Goal: Register for event/course

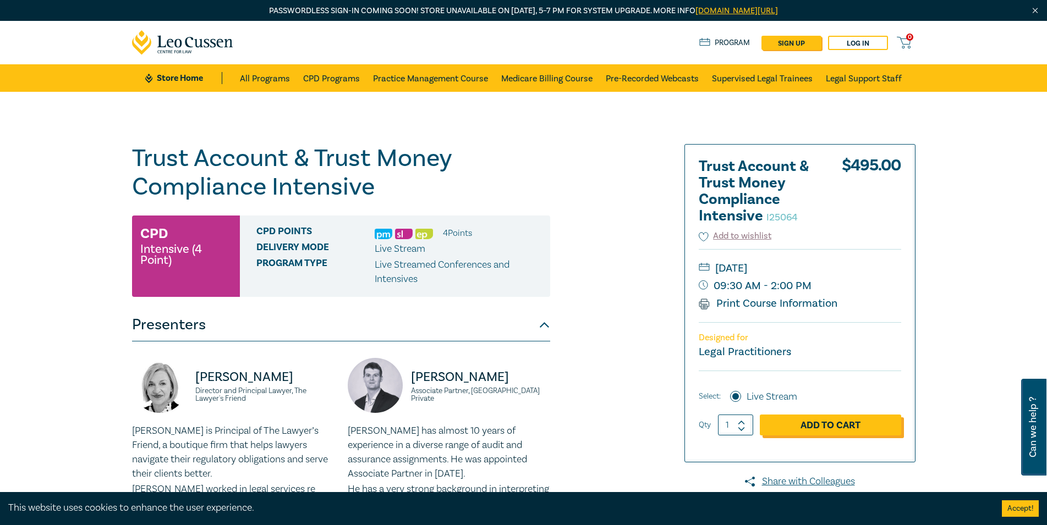
click at [818, 421] on link "Add to Cart" at bounding box center [830, 425] width 141 height 21
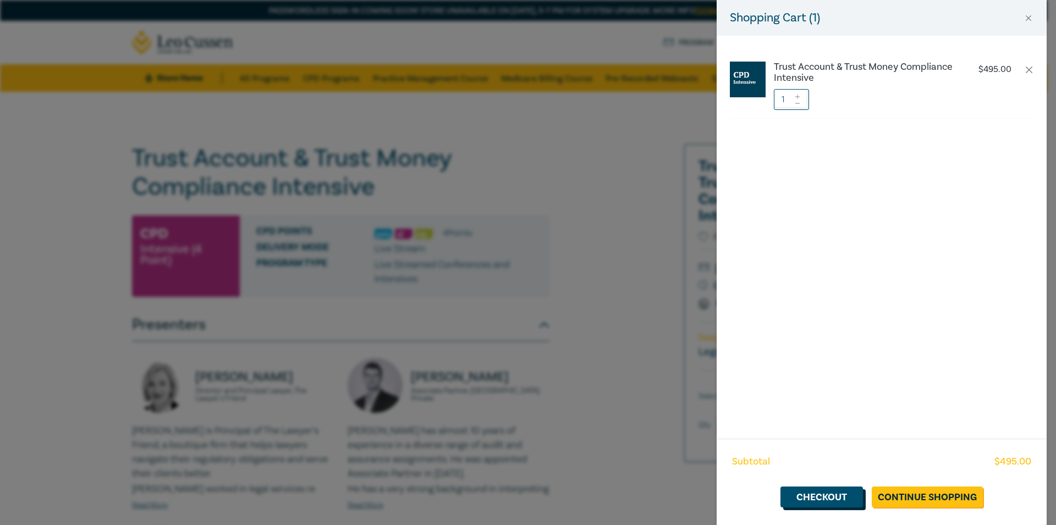
click at [816, 492] on link "Checkout" at bounding box center [821, 497] width 83 height 21
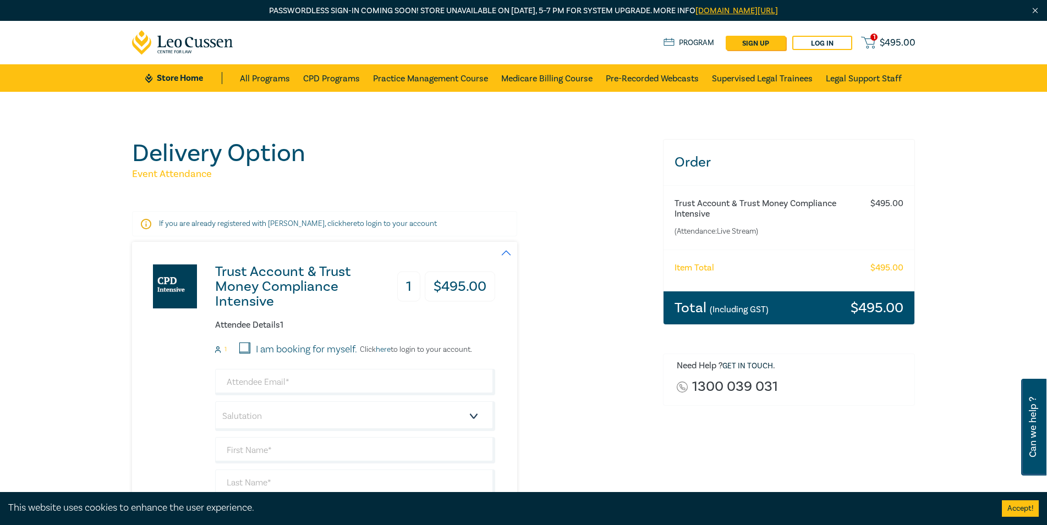
click at [243, 349] on input "I am booking for myself." at bounding box center [244, 348] width 11 height 11
checkbox input "true"
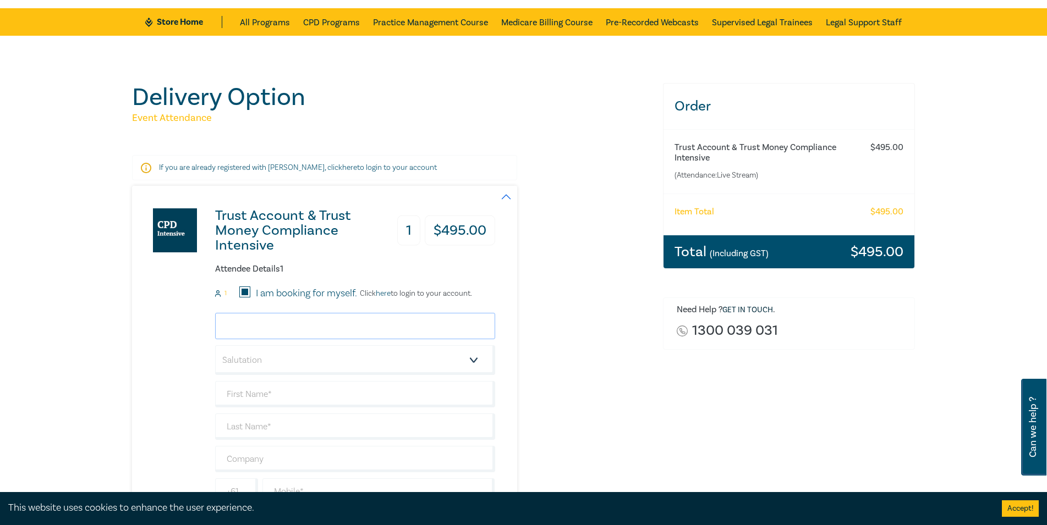
click at [244, 326] on input "email" at bounding box center [355, 326] width 280 height 26
type input "[PERSON_NAME][EMAIL_ADDRESS][DOMAIN_NAME]"
click at [215, 345] on select "Salutation Mr. Mrs. Ms. Miss Dr. Prof. Other" at bounding box center [355, 360] width 280 height 30
select select "Ms."
click option "Ms." at bounding box center [0, 0] width 0 height 0
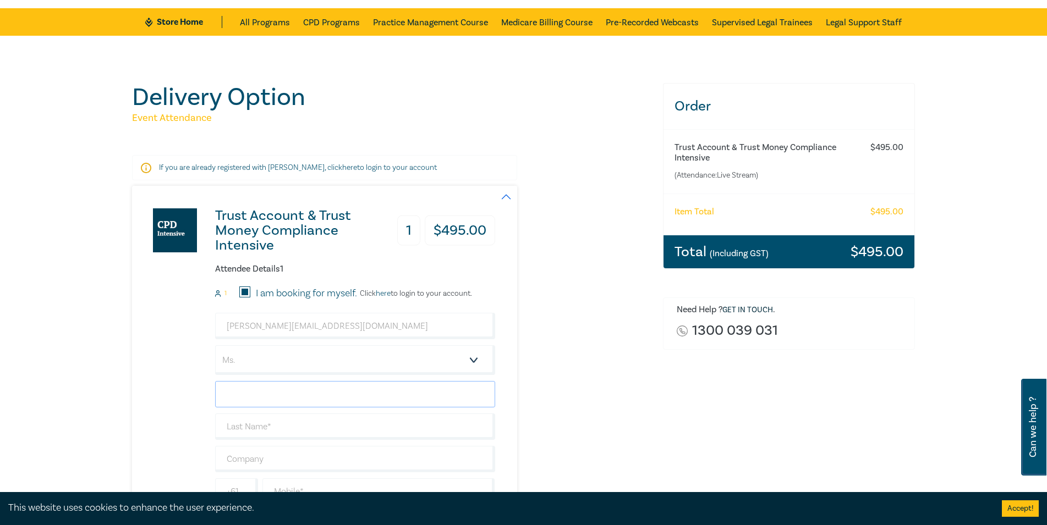
click at [266, 402] on input "text" at bounding box center [355, 394] width 280 height 26
type input "Shaon"
type input "[PERSON_NAME]"
click at [241, 394] on input "Shaon" at bounding box center [355, 394] width 280 height 26
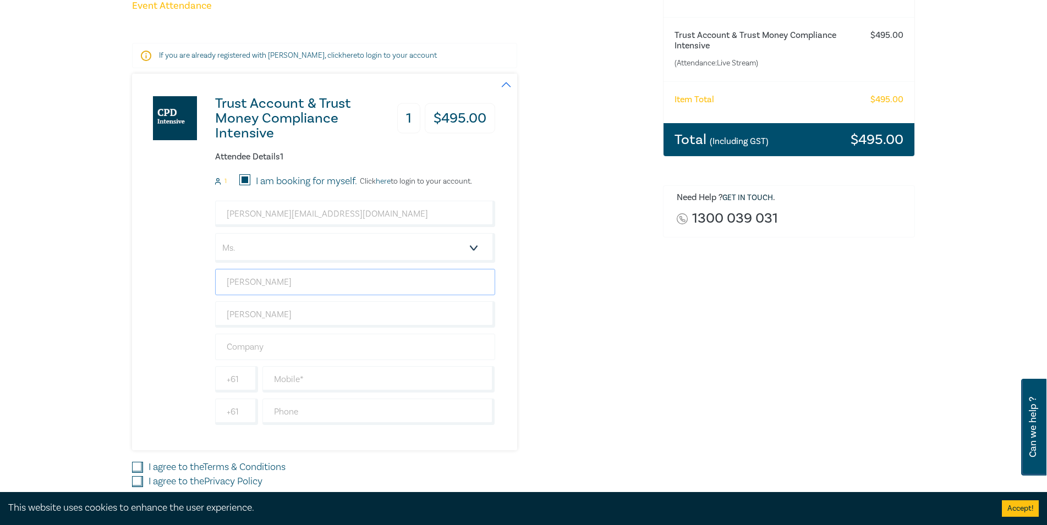
type input "[PERSON_NAME]"
click at [291, 342] on input "text" at bounding box center [355, 347] width 280 height 26
type input "[PERSON_NAME] [PERSON_NAME] & Associates Pty"
type input "0436 106 713"
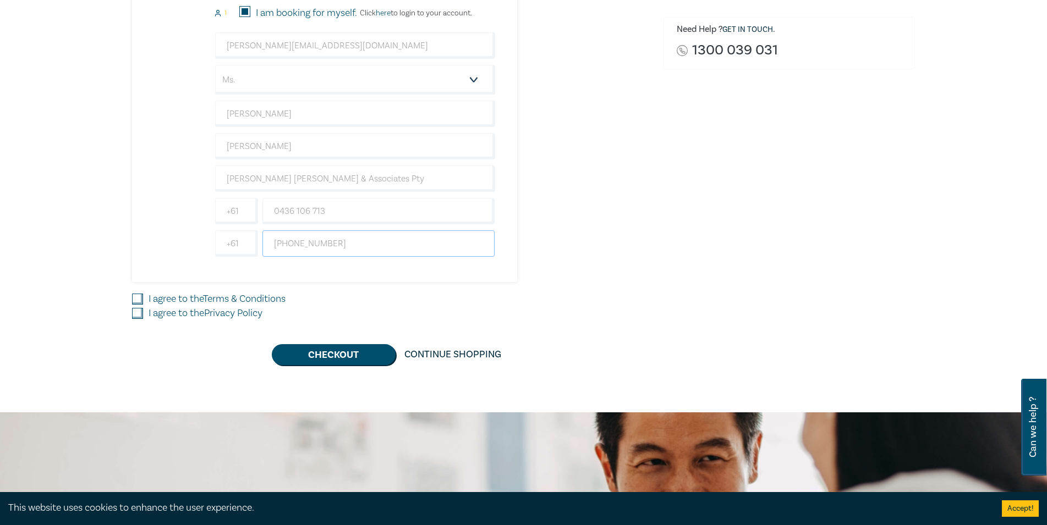
type input "[PHONE_NUMBER]"
click at [137, 301] on input "I agree to the Terms & Conditions" at bounding box center [137, 299] width 11 height 11
checkbox input "true"
click at [135, 315] on input "I agree to the Privacy Policy" at bounding box center [137, 313] width 11 height 11
checkbox input "true"
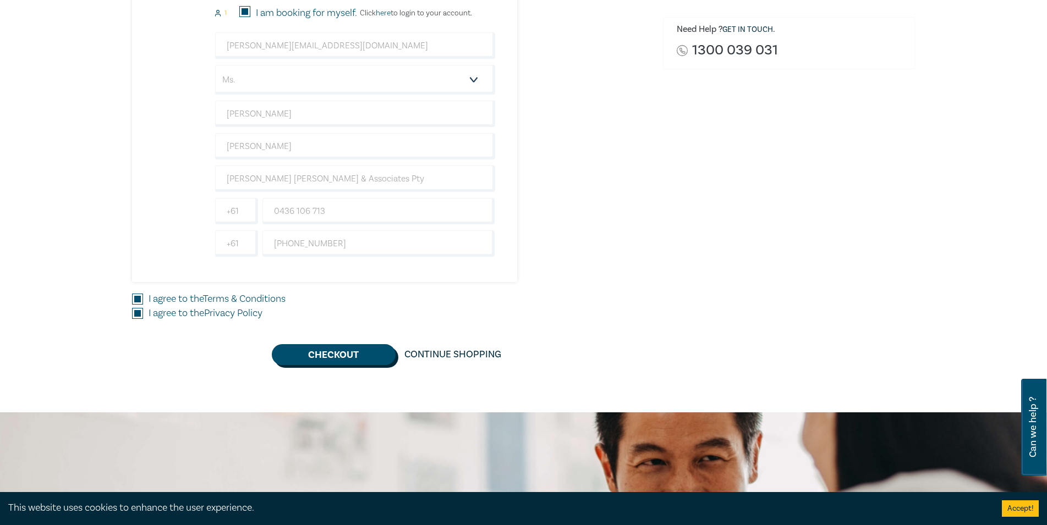
click at [343, 359] on button "Checkout" at bounding box center [334, 354] width 124 height 21
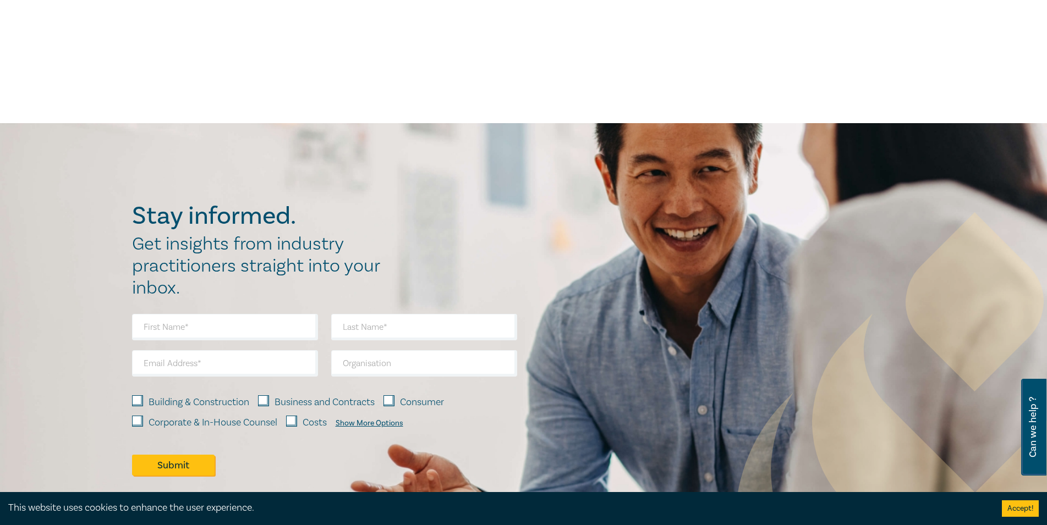
scroll to position [0, 0]
